Goal: Information Seeking & Learning: Check status

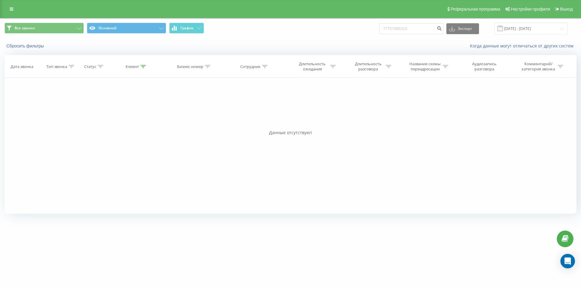
click at [393, 30] on input "77757686319" at bounding box center [411, 28] width 64 height 11
type input "77776122334"
click at [442, 29] on icon "submit" at bounding box center [439, 28] width 5 height 4
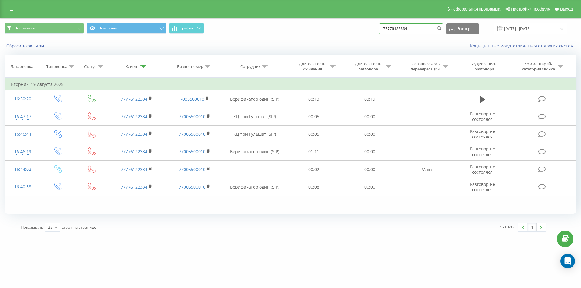
click at [414, 28] on input "77776122334" at bounding box center [411, 28] width 64 height 11
paste input "055033380"
type input "77055033380"
click at [442, 29] on icon "submit" at bounding box center [439, 28] width 5 height 4
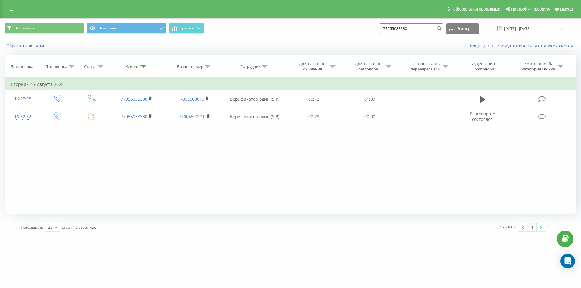
click at [398, 28] on input "77055033380" at bounding box center [411, 28] width 64 height 11
paste input "+7 (747) 565 30 41"
type input "77475653041"
click at [443, 30] on button "submit" at bounding box center [439, 28] width 8 height 11
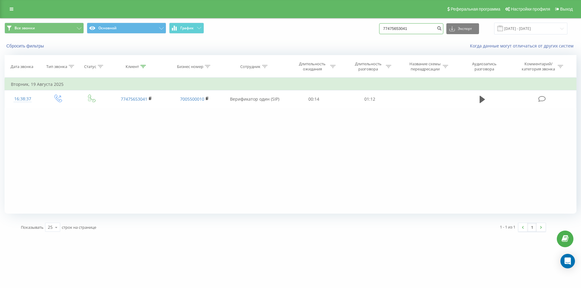
click at [397, 31] on input "77475653041" at bounding box center [411, 28] width 64 height 11
paste input "757548350"
type input "77757548350"
click at [442, 29] on icon "submit" at bounding box center [439, 28] width 5 height 4
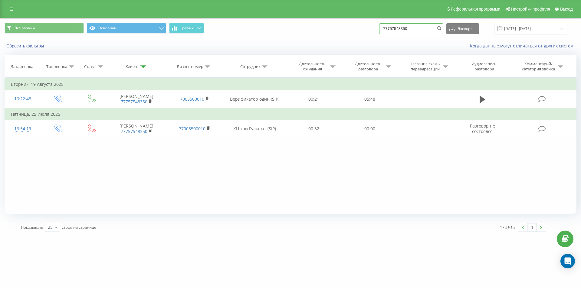
click at [394, 28] on input "77757548350" at bounding box center [411, 28] width 64 height 11
paste input "078266363"
type input "77078266363"
click at [442, 29] on icon "submit" at bounding box center [439, 28] width 5 height 4
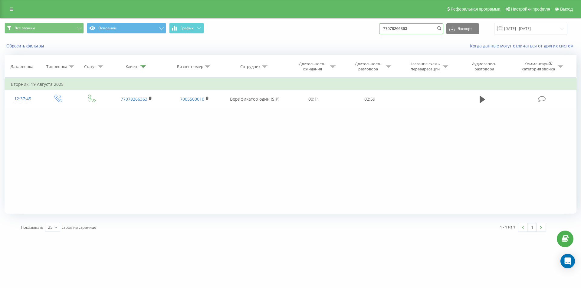
click at [397, 30] on input "77078266363" at bounding box center [411, 28] width 64 height 11
paste input "397822"
type input "77073978223"
click at [442, 28] on icon "submit" at bounding box center [439, 28] width 5 height 4
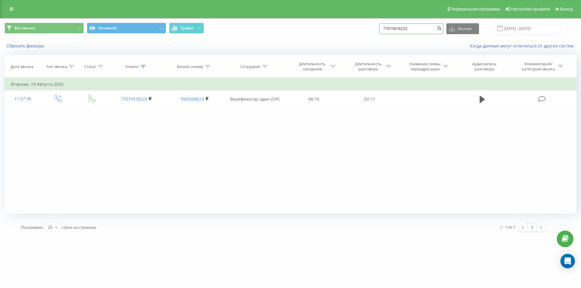
click at [402, 31] on input "77073978223" at bounding box center [411, 28] width 64 height 11
click at [403, 27] on input "77073978223" at bounding box center [411, 28] width 64 height 11
paste input "+7 (707) 307 57 00"
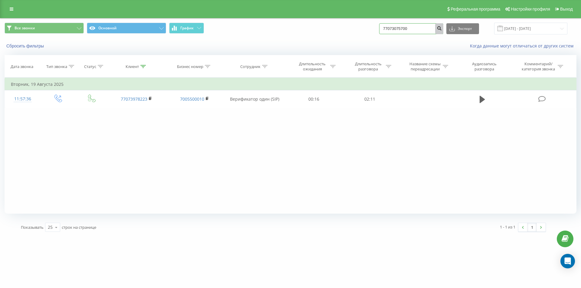
type input "77073075700"
click at [442, 29] on icon "submit" at bounding box center [439, 28] width 5 height 4
click at [410, 26] on input "77073075700" at bounding box center [411, 28] width 64 height 11
paste input "+7 (747) 208 08 85"
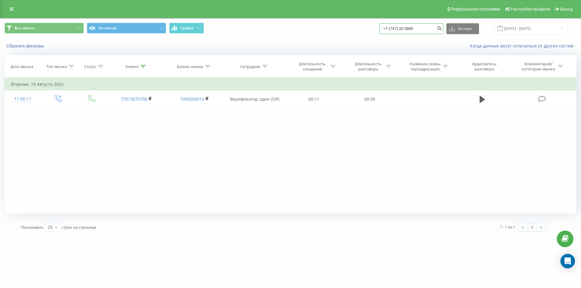
click at [409, 30] on input "+7 (747) 20 0885" at bounding box center [411, 28] width 64 height 11
paste input "8 08"
click at [409, 30] on input "+7 (772080885" at bounding box center [411, 28] width 64 height 11
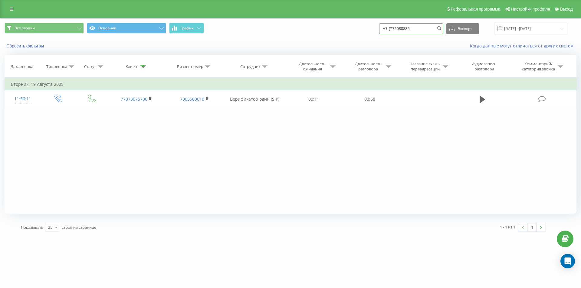
click at [409, 29] on input "+7 (772080885" at bounding box center [411, 28] width 64 height 11
paste input "47) 208 08"
type input "77472080885"
click at [442, 29] on icon "submit" at bounding box center [439, 28] width 5 height 4
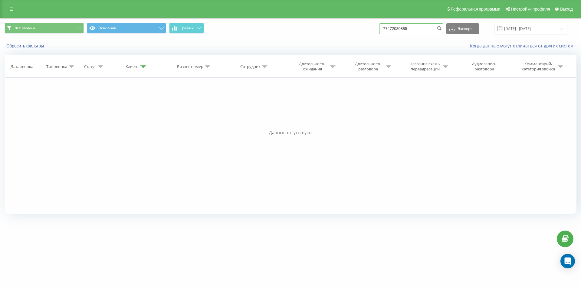
click at [400, 27] on input "77472080885" at bounding box center [411, 28] width 64 height 11
paste input "+7 (747) 353 68 10"
type input "77473536810"
click at [443, 30] on button "submit" at bounding box center [439, 28] width 8 height 11
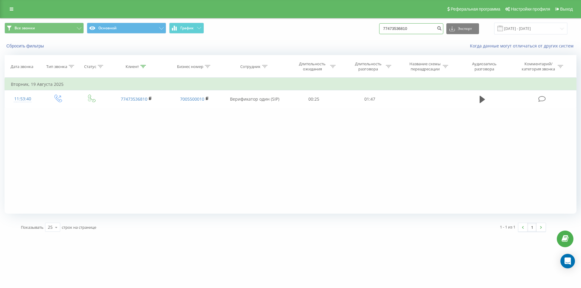
click at [397, 26] on input "77473536810" at bounding box center [411, 28] width 64 height 11
paste input "785859982"
type input "77785859982"
click at [443, 31] on button "submit" at bounding box center [439, 28] width 8 height 11
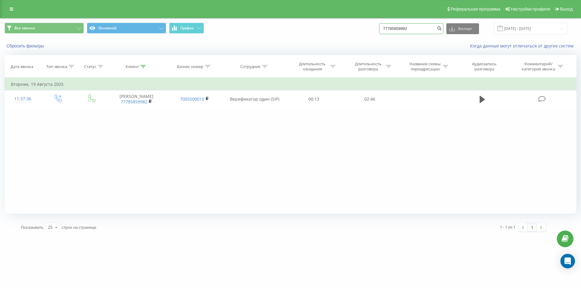
click at [393, 27] on input "77785859982" at bounding box center [411, 28] width 64 height 11
paste input "[PHONE_NUMBER]"
click at [440, 26] on input "77025057383" at bounding box center [411, 28] width 64 height 11
type input "77025057383"
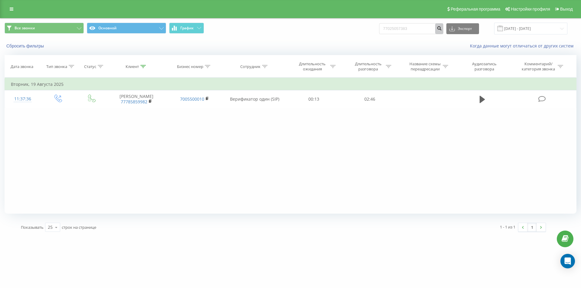
click at [442, 28] on icon "submit" at bounding box center [439, 28] width 5 height 4
click at [395, 28] on input "77025057383" at bounding box center [411, 28] width 64 height 11
paste input "[PHONE_NUMBER]"
type input "77027960001"
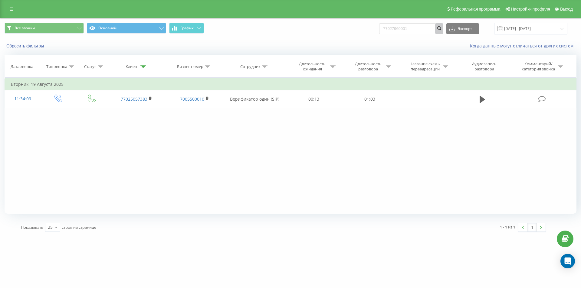
click at [442, 29] on icon "submit" at bounding box center [439, 28] width 5 height 4
click at [404, 26] on input "77027960001" at bounding box center [411, 28] width 64 height 11
paste input "+7 (778) 253 61 39"
type input "77782536139"
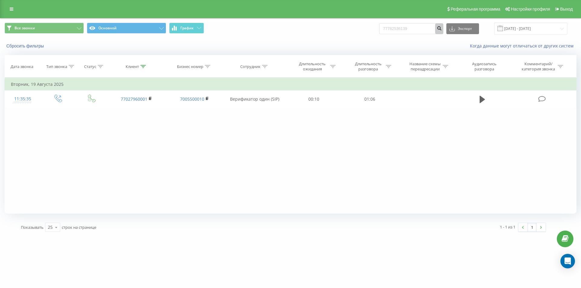
click at [442, 26] on icon "submit" at bounding box center [439, 28] width 5 height 4
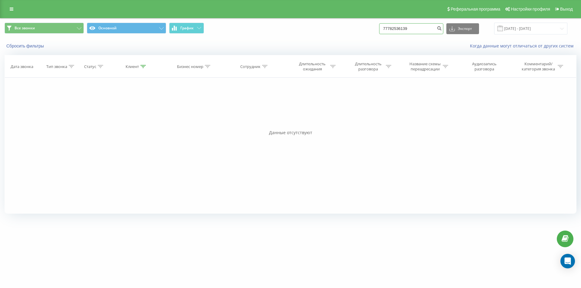
click at [395, 28] on input "77782536139" at bounding box center [411, 28] width 64 height 11
paste input "051253368"
type input "77051253368"
click at [442, 28] on icon "submit" at bounding box center [439, 28] width 5 height 4
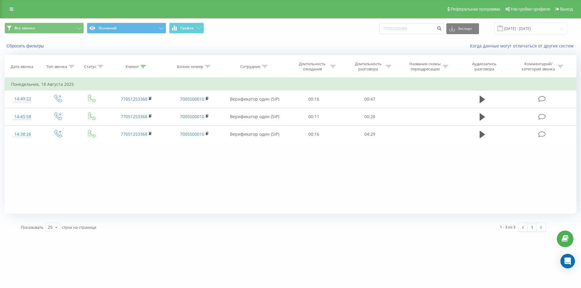
click at [384, 22] on div "Все звонки Основной График 77051253368 Экспорт .csv .xls .xlsx 21.05.2025 - 21.…" at bounding box center [290, 28] width 581 height 20
click at [393, 27] on input "77051253368" at bounding box center [411, 28] width 64 height 11
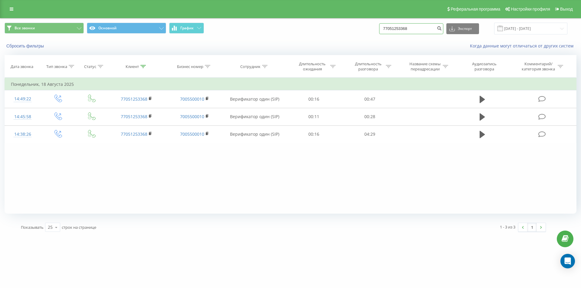
paste input "715971335"
type input "77715971335"
click at [443, 27] on button "submit" at bounding box center [439, 28] width 8 height 11
click at [405, 27] on input "77715971335" at bounding box center [411, 28] width 64 height 11
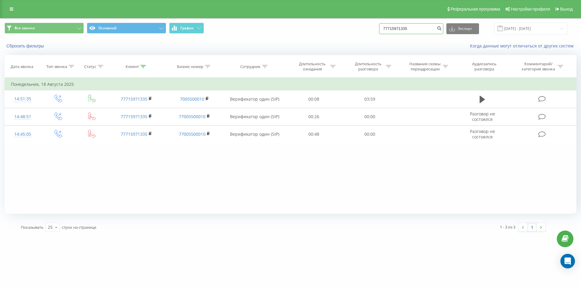
paste input "476361727"
type input "77476361727"
click at [442, 28] on icon "submit" at bounding box center [439, 28] width 5 height 4
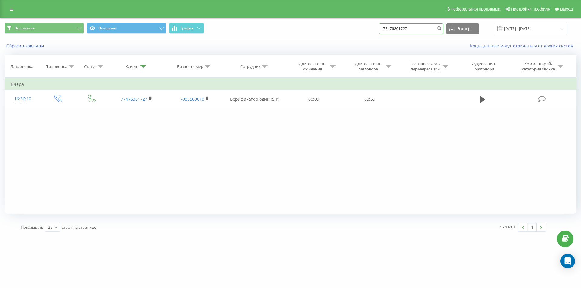
click at [398, 30] on input "77476361727" at bounding box center [411, 28] width 64 height 11
paste input "012801192"
type input "77012801192"
click at [442, 29] on icon "submit" at bounding box center [439, 28] width 5 height 4
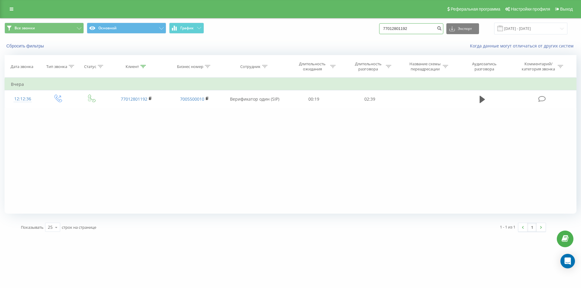
click at [399, 28] on input "77012801192" at bounding box center [411, 28] width 64 height 11
paste input "477378353"
type input "77477378353"
click at [442, 29] on icon "submit" at bounding box center [439, 28] width 5 height 4
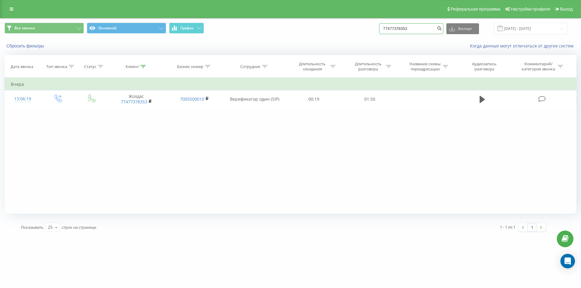
click at [401, 31] on input "77477378353" at bounding box center [411, 28] width 64 height 11
click at [400, 30] on input "77477378353" at bounding box center [411, 28] width 64 height 11
paste input "075220986"
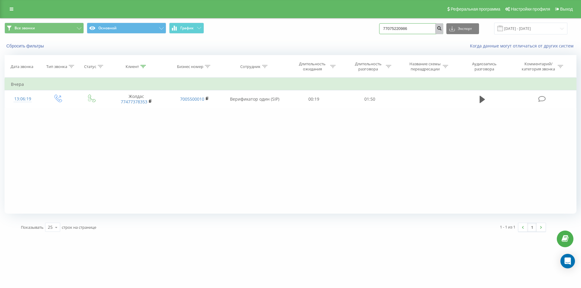
type input "77075220986"
click at [442, 28] on icon "submit" at bounding box center [439, 28] width 5 height 4
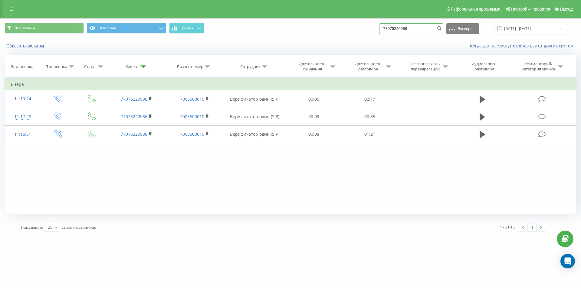
click at [394, 30] on input "77075220986" at bounding box center [411, 28] width 64 height 11
click at [390, 31] on input "77075220986" at bounding box center [411, 28] width 64 height 11
paste input "755859452"
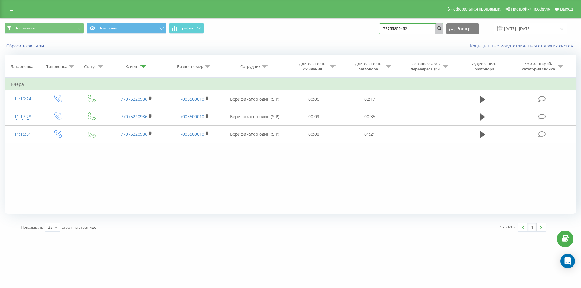
type input "77755859452"
click at [442, 28] on icon "submit" at bounding box center [439, 28] width 5 height 4
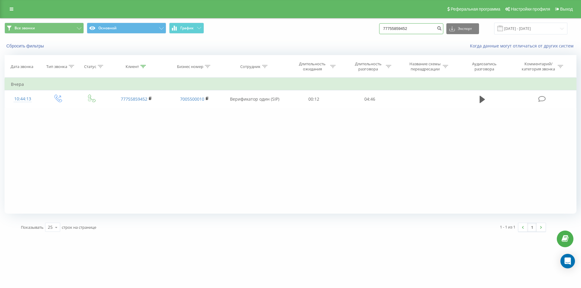
click at [393, 27] on input "77755859452" at bounding box center [411, 28] width 64 height 11
paste input "071431971"
type input "77071431971"
click at [442, 29] on icon "submit" at bounding box center [439, 28] width 5 height 4
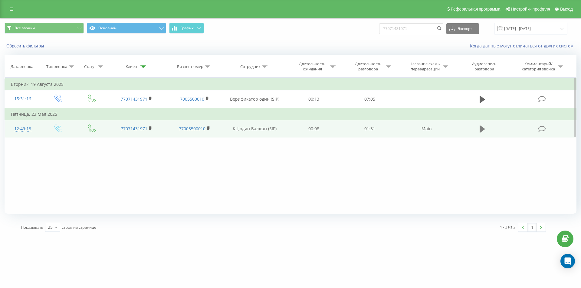
click at [479, 131] on button at bounding box center [482, 129] width 9 height 9
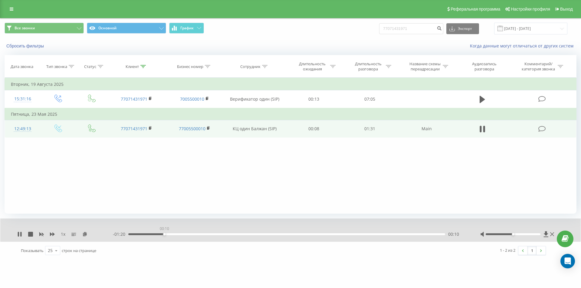
click at [164, 235] on div "00:10" at bounding box center [286, 235] width 317 height 2
click at [177, 234] on div "00:10" at bounding box center [286, 235] width 317 height 2
click at [198, 235] on div "00:14" at bounding box center [286, 235] width 317 height 2
click at [220, 235] on div "00:21" at bounding box center [286, 235] width 317 height 2
click at [241, 235] on div "00:29" at bounding box center [286, 235] width 317 height 2
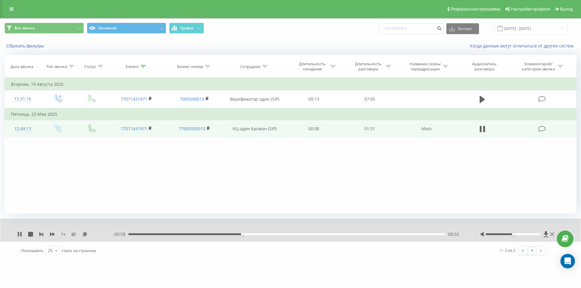
click at [248, 235] on div "00:32" at bounding box center [286, 235] width 317 height 2
click at [252, 235] on div "00:35" at bounding box center [286, 235] width 317 height 2
click at [281, 234] on div "00:35" at bounding box center [286, 235] width 317 height 2
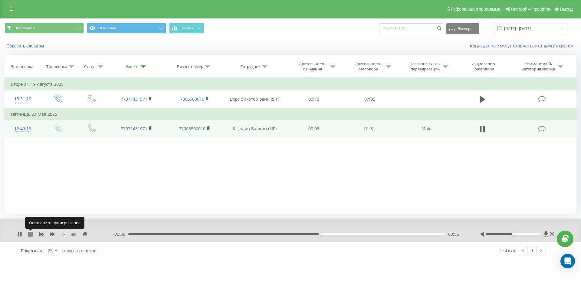
click at [32, 235] on icon at bounding box center [30, 234] width 5 height 5
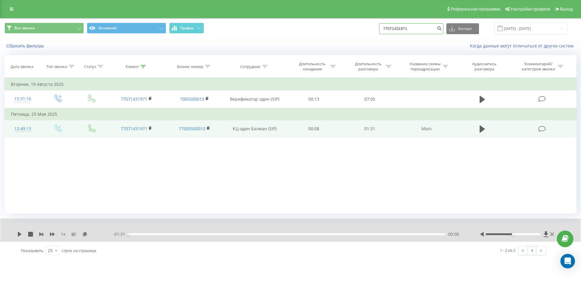
click at [401, 28] on input "77071431971" at bounding box center [411, 28] width 64 height 11
paste input "7660677"
type input "77077660677"
click at [442, 29] on icon "submit" at bounding box center [439, 28] width 5 height 4
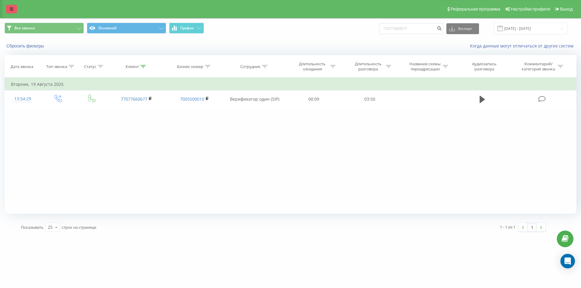
click at [13, 10] on icon at bounding box center [12, 9] width 4 height 4
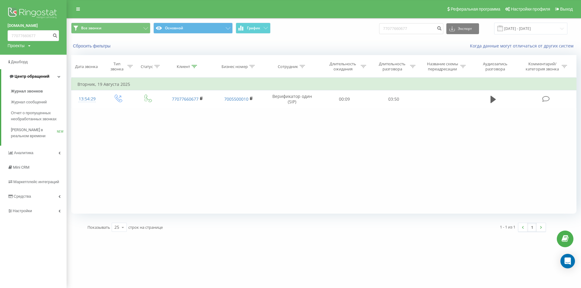
click at [31, 75] on span "Центр обращений" at bounding box center [32, 76] width 35 height 5
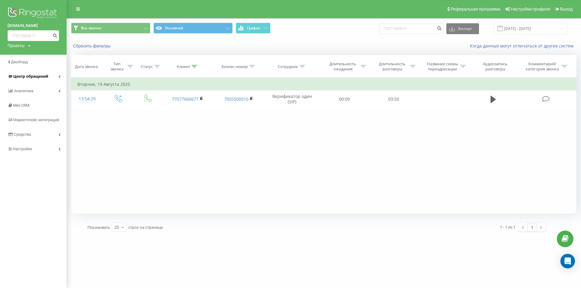
click at [30, 84] on link "Центр обращений" at bounding box center [33, 76] width 67 height 15
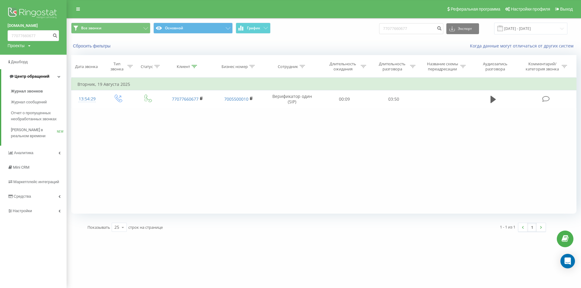
click at [33, 74] on span "Центр обращений" at bounding box center [29, 77] width 41 height 6
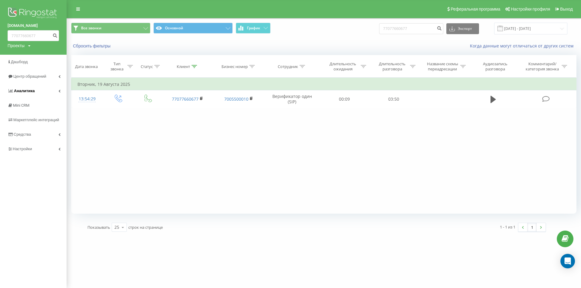
click at [31, 92] on span "Аналитика" at bounding box center [24, 91] width 21 height 5
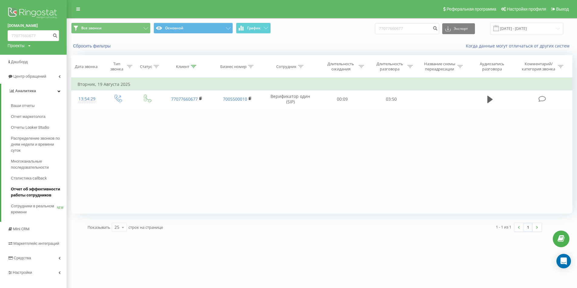
click at [37, 190] on span "Отчет об эффективности работы сотрудников" at bounding box center [37, 192] width 53 height 12
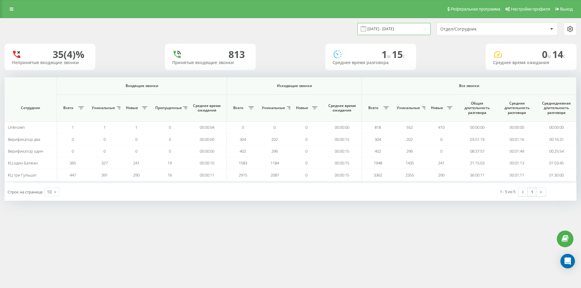
click at [376, 28] on input "[DATE] - [DATE]" at bounding box center [393, 29] width 73 height 12
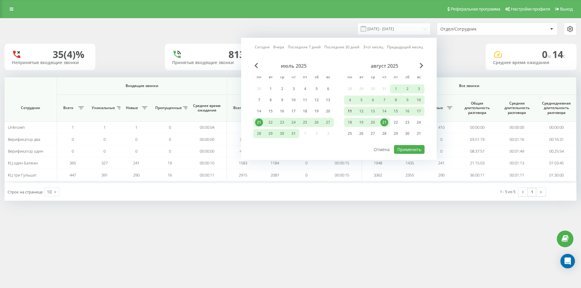
click at [351, 110] on div "11" at bounding box center [350, 111] width 8 height 8
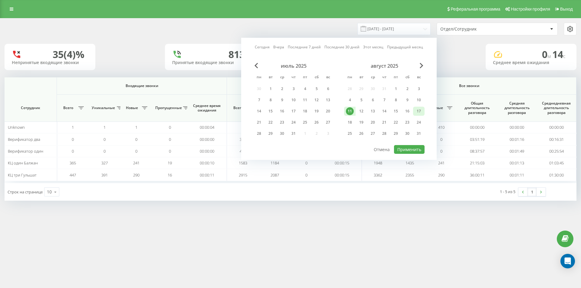
click at [418, 109] on div "17" at bounding box center [419, 111] width 8 height 8
drag, startPoint x: 418, startPoint y: 149, endPoint x: 421, endPoint y: 148, distance: 3.0
click at [418, 149] on button "Применить" at bounding box center [409, 149] width 31 height 9
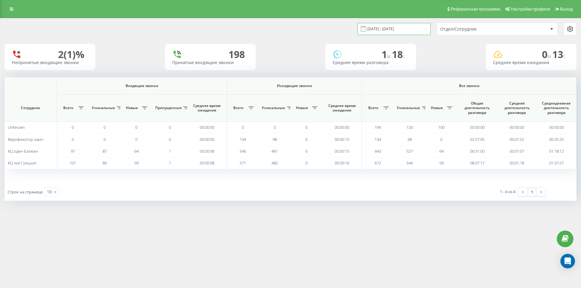
click at [405, 25] on input "11.08.2025 - 17.08.2025" at bounding box center [393, 29] width 73 height 12
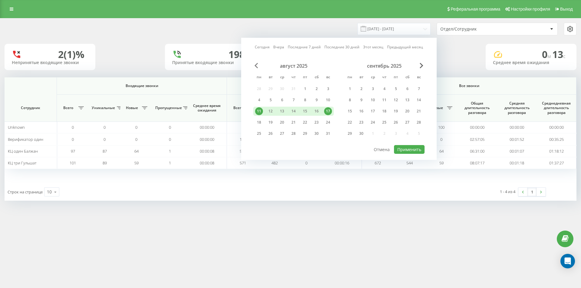
click at [257, 64] on span "Previous Month" at bounding box center [257, 65] width 4 height 5
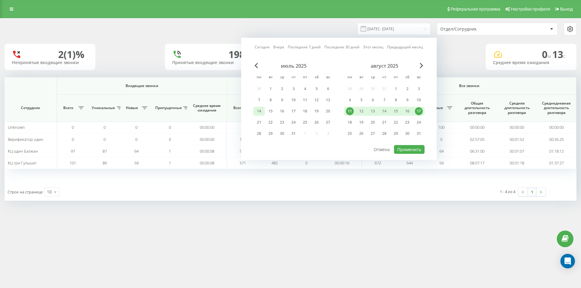
click at [259, 111] on div "14" at bounding box center [259, 111] width 8 height 8
click at [329, 114] on div "20" at bounding box center [328, 111] width 8 height 8
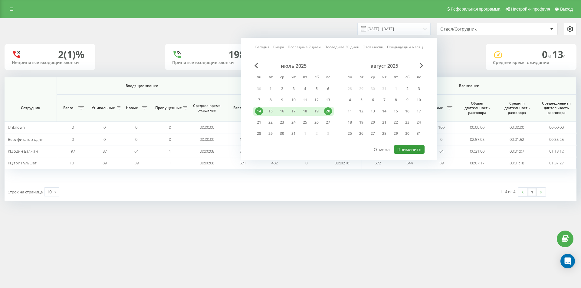
click at [416, 151] on button "Применить" at bounding box center [409, 149] width 31 height 9
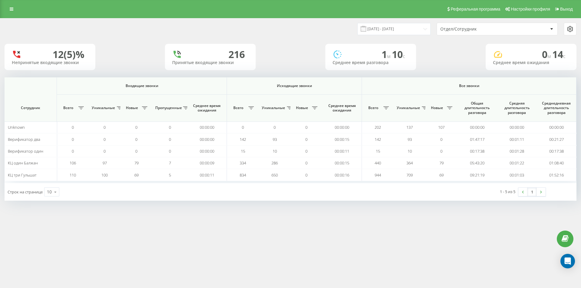
click at [403, 35] on div "14.07.2025 - 20.07.2025 Отдел/Сотрудник" at bounding box center [290, 28] width 581 height 21
click at [400, 30] on input "14.07.2025 - 20.07.2025" at bounding box center [393, 29] width 73 height 12
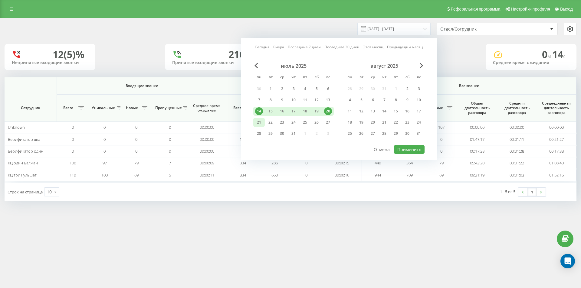
click at [258, 122] on div "21" at bounding box center [259, 123] width 8 height 8
click at [329, 123] on div "27" at bounding box center [328, 123] width 8 height 8
click at [421, 148] on button "Применить" at bounding box center [409, 149] width 31 height 9
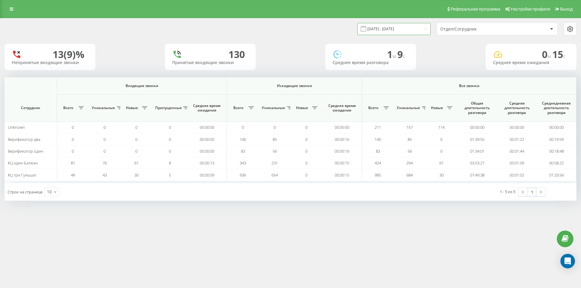
click at [420, 28] on input "21.07.2025 - 27.07.2025" at bounding box center [393, 29] width 73 height 12
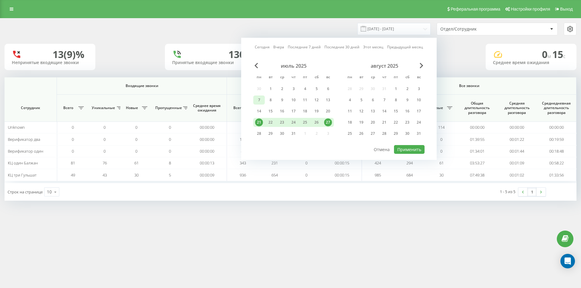
click at [258, 99] on div "7" at bounding box center [259, 100] width 8 height 8
click at [329, 101] on div "13" at bounding box center [328, 100] width 8 height 8
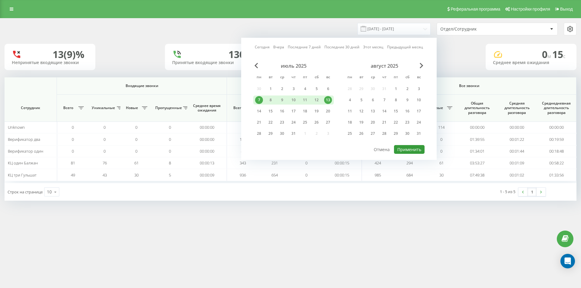
click at [416, 148] on button "Применить" at bounding box center [409, 149] width 31 height 9
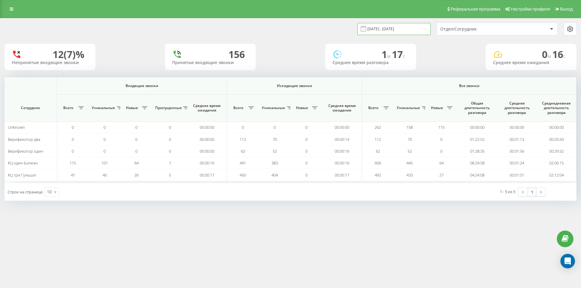
click at [404, 29] on input "07.07.2025 - 13.07.2025" at bounding box center [393, 29] width 73 height 12
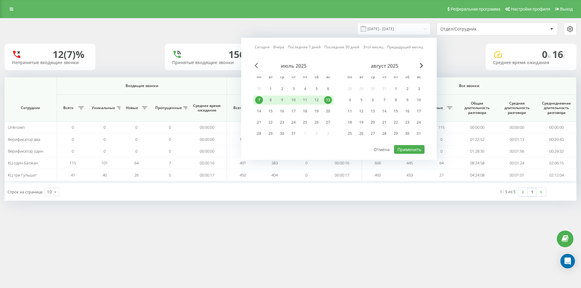
click at [258, 67] on span "Previous Month" at bounding box center [257, 65] width 4 height 5
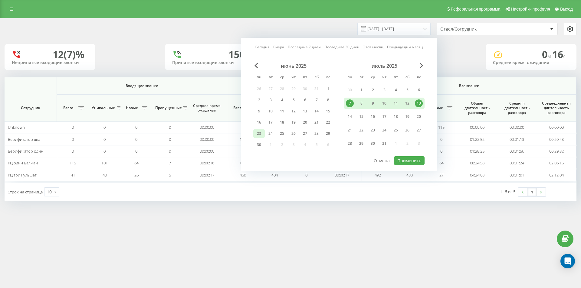
drag, startPoint x: 259, startPoint y: 133, endPoint x: 264, endPoint y: 133, distance: 4.6
click at [259, 133] on div "23" at bounding box center [259, 134] width 8 height 8
click at [327, 131] on div "29" at bounding box center [328, 134] width 8 height 8
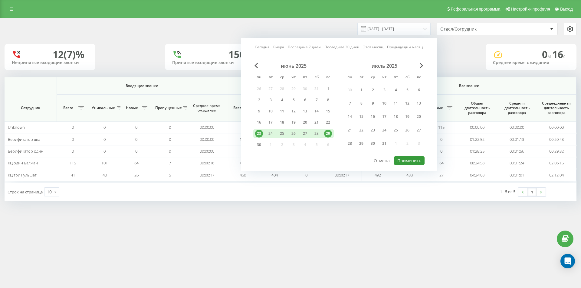
click at [423, 164] on button "Применить" at bounding box center [409, 160] width 31 height 9
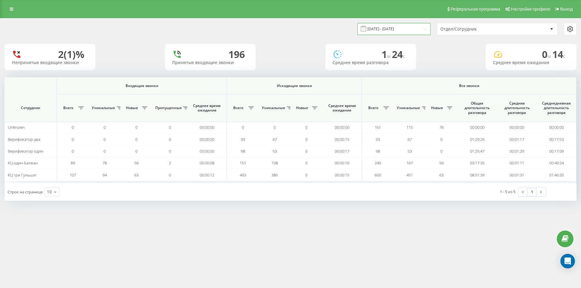
click at [396, 27] on input "23.06.2025 - 29.06.2025" at bounding box center [393, 29] width 73 height 12
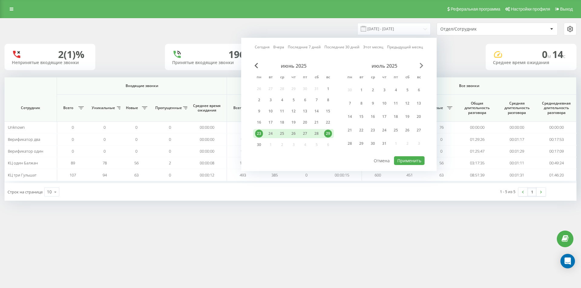
click at [422, 64] on span "Next Month" at bounding box center [422, 65] width 4 height 5
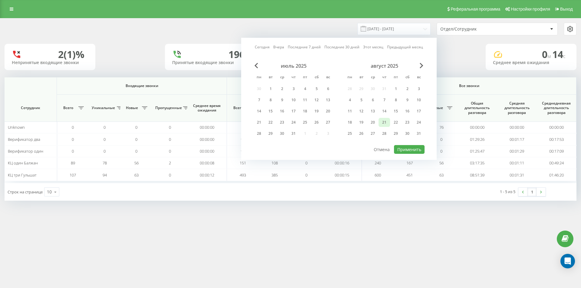
click at [387, 123] on div "21" at bounding box center [384, 123] width 8 height 8
drag, startPoint x: 411, startPoint y: 150, endPoint x: 425, endPoint y: 124, distance: 28.9
click at [411, 150] on button "Применить" at bounding box center [409, 149] width 31 height 9
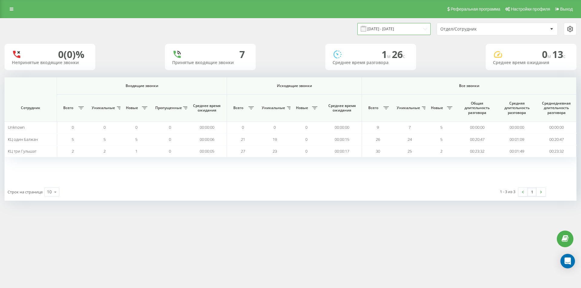
click at [386, 31] on input "21.08.2025 - 21.08.2025" at bounding box center [393, 29] width 73 height 12
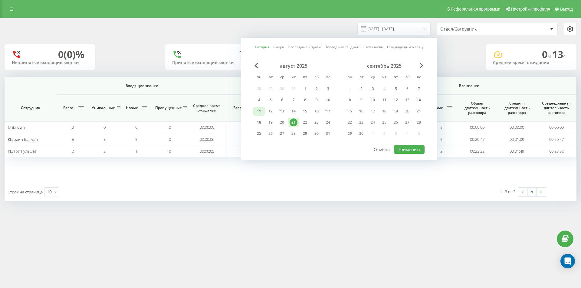
click at [255, 113] on div "11" at bounding box center [259, 111] width 12 height 9
click at [329, 111] on div "17" at bounding box center [328, 111] width 8 height 8
click at [408, 150] on button "Применить" at bounding box center [409, 149] width 31 height 9
type input "11.08.2025 - 17.08.2025"
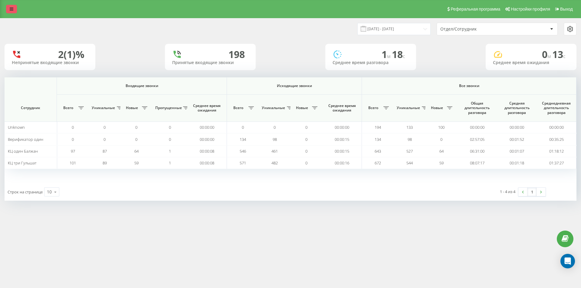
click at [13, 10] on icon at bounding box center [12, 9] width 4 height 4
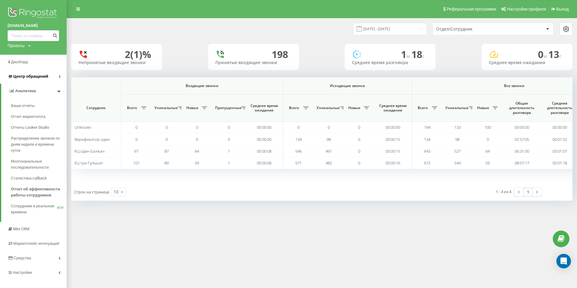
click at [30, 77] on span "Центр обращений" at bounding box center [30, 76] width 35 height 5
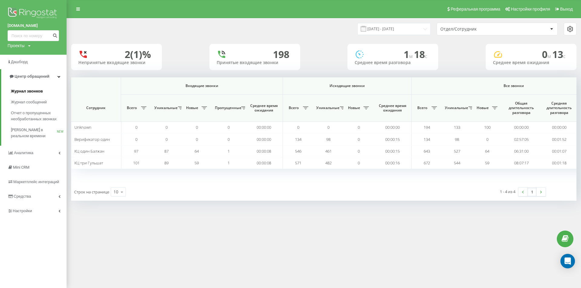
click at [31, 89] on span "Журнал звонков" at bounding box center [27, 91] width 32 height 6
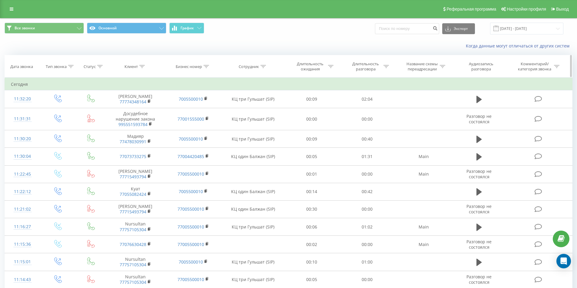
click at [264, 64] on div at bounding box center [262, 66] width 5 height 5
click at [262, 114] on input "text" at bounding box center [252, 110] width 53 height 11
type input "КЦ один"
click at [265, 121] on span "OK" at bounding box center [265, 121] width 17 height 9
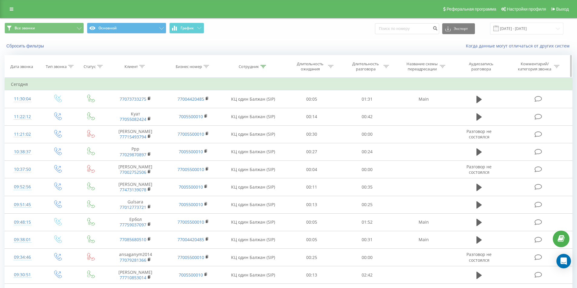
click at [387, 69] on div at bounding box center [385, 66] width 5 height 5
click at [364, 113] on input "text" at bounding box center [366, 110] width 53 height 11
type input "00:20"
click at [371, 91] on div "Равно" at bounding box center [363, 95] width 44 height 9
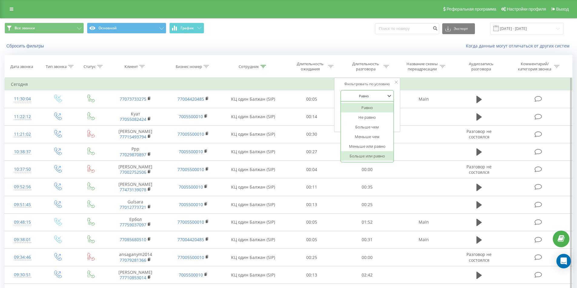
click at [379, 155] on div "Больше или равно" at bounding box center [367, 156] width 53 height 10
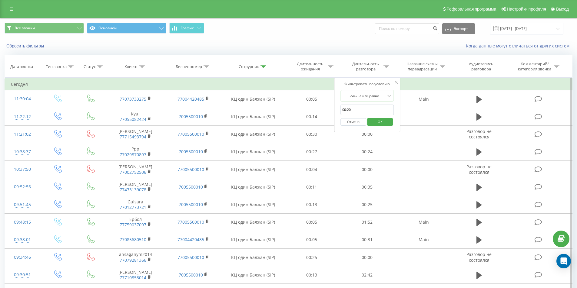
click at [380, 122] on span "OK" at bounding box center [379, 121] width 17 height 9
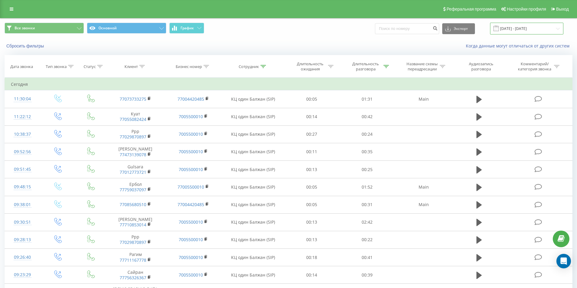
click at [515, 31] on input "21.07.2025 - 21.08.2025" at bounding box center [526, 29] width 73 height 12
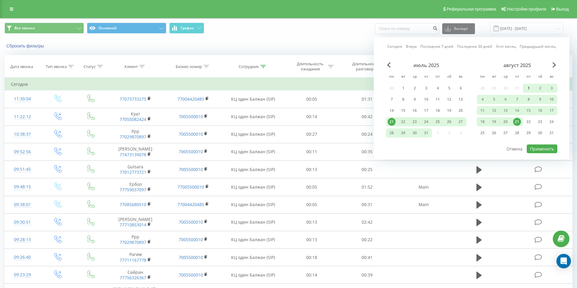
click at [528, 84] on div "1" at bounding box center [528, 88] width 12 height 9
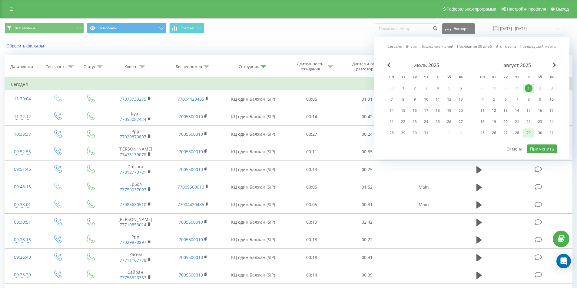
drag, startPoint x: 519, startPoint y: 119, endPoint x: 526, endPoint y: 129, distance: 11.9
click at [519, 120] on div "21" at bounding box center [517, 122] width 8 height 8
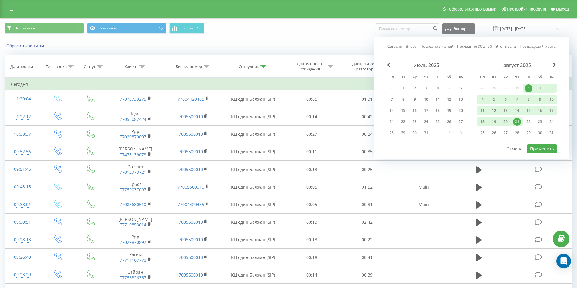
click at [538, 144] on div "июль 2025 пн вт ср чт пт сб вс 30 1 2 3 4 5 6 7 8 9 10 11 12 13 14 15 16 17 18 …" at bounding box center [471, 103] width 171 height 82
click at [540, 148] on button "Применить" at bounding box center [541, 149] width 31 height 9
type input "01.08.2025 - 21.08.2025"
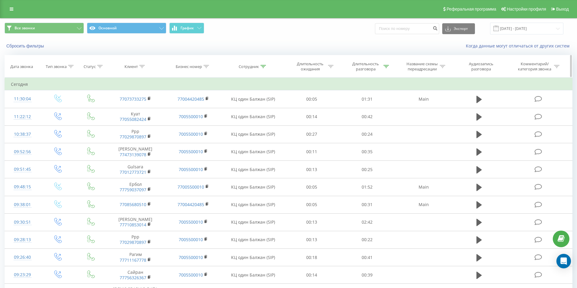
click at [262, 67] on icon at bounding box center [262, 66] width 5 height 3
click at [265, 109] on input "КЦ один" at bounding box center [252, 110] width 53 height 11
click at [251, 112] on input "КЦ два" at bounding box center [252, 110] width 53 height 11
type input "КЦ три"
click at [263, 121] on span "OK" at bounding box center [265, 121] width 17 height 9
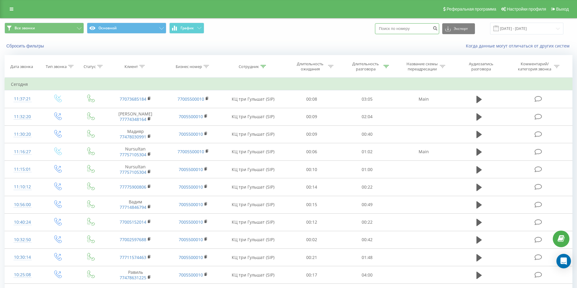
click at [395, 28] on input at bounding box center [407, 28] width 64 height 11
paste input "87059895001"
type input "87059895001"
click at [437, 28] on icon "submit" at bounding box center [434, 28] width 5 height 4
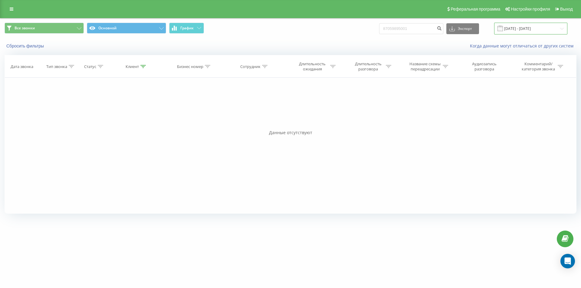
click at [518, 30] on input "[DATE] - [DATE]" at bounding box center [530, 29] width 73 height 12
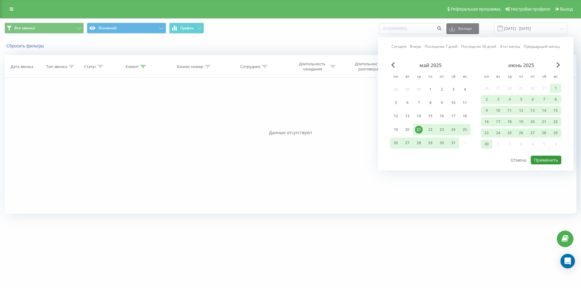
click at [552, 161] on button "Применить" at bounding box center [546, 160] width 31 height 9
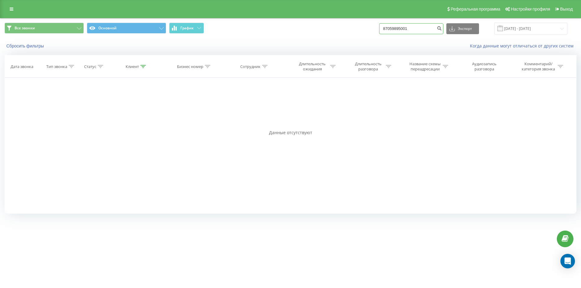
click at [406, 26] on input "87059895001" at bounding box center [411, 28] width 64 height 11
paste input "77014511624"
type input "77014511624"
click at [443, 31] on button "submit" at bounding box center [439, 28] width 8 height 11
